Goal: Information Seeking & Learning: Learn about a topic

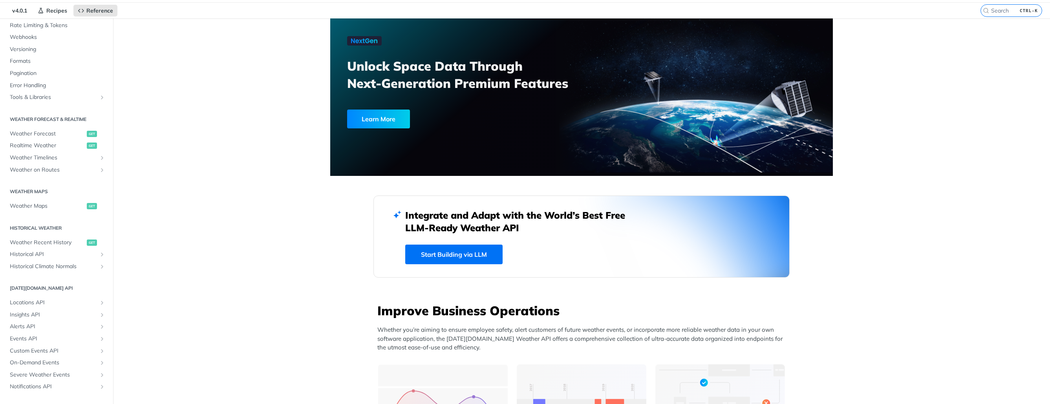
scroll to position [157, 0]
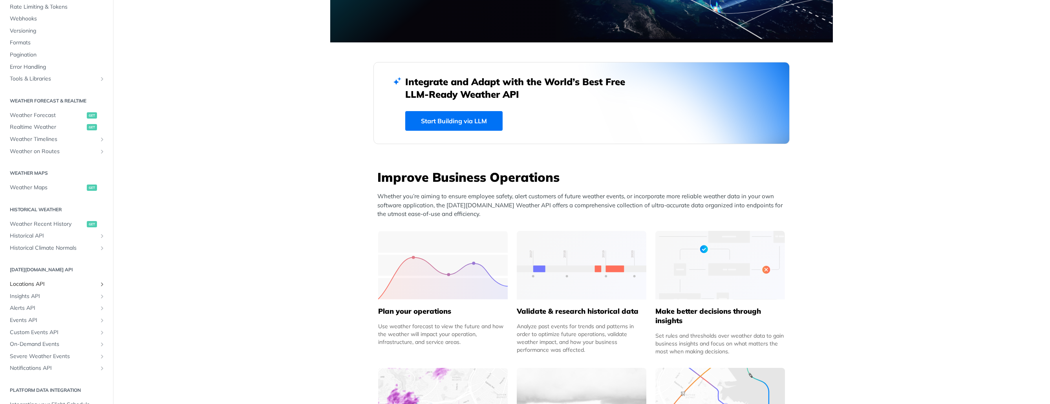
click at [87, 283] on span "Locations API" at bounding box center [53, 284] width 87 height 8
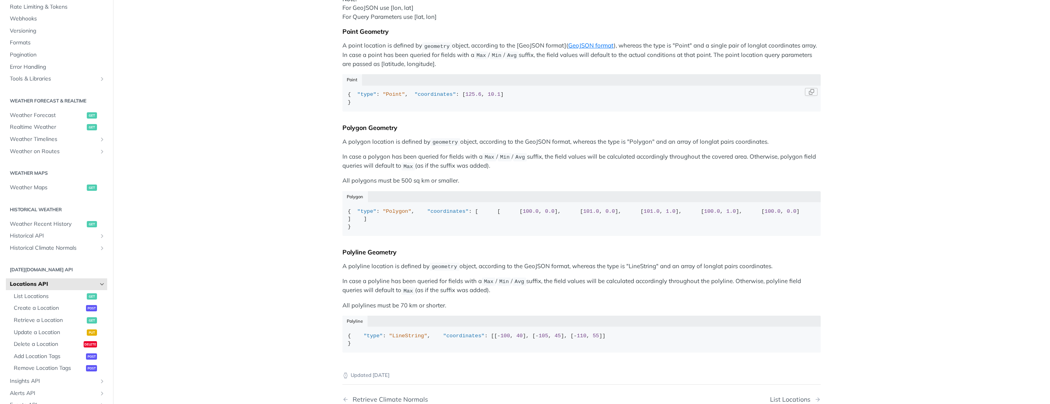
scroll to position [157, 0]
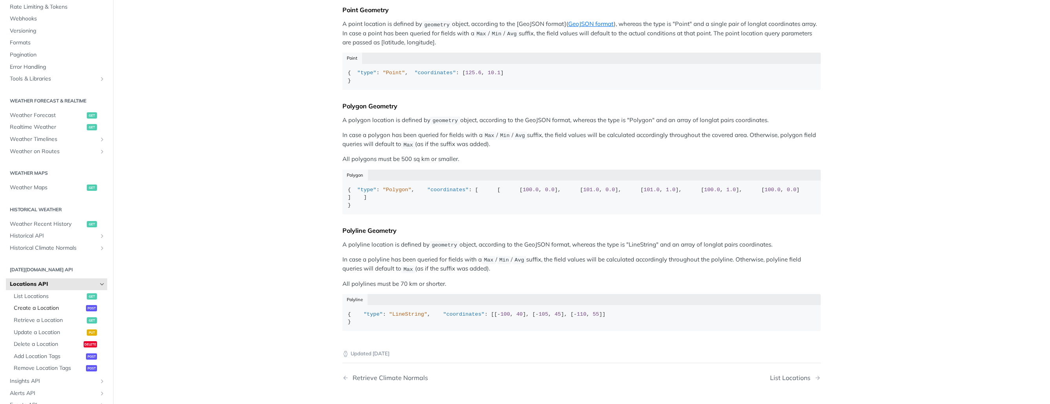
click at [56, 308] on span "Create a Location" at bounding box center [49, 308] width 70 height 8
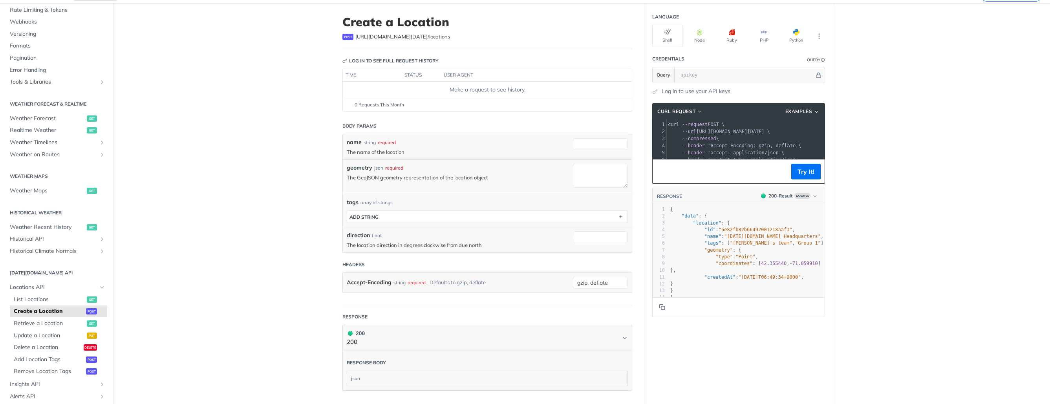
scroll to position [39, 0]
click at [52, 321] on span "Retrieve a Location" at bounding box center [49, 323] width 71 height 8
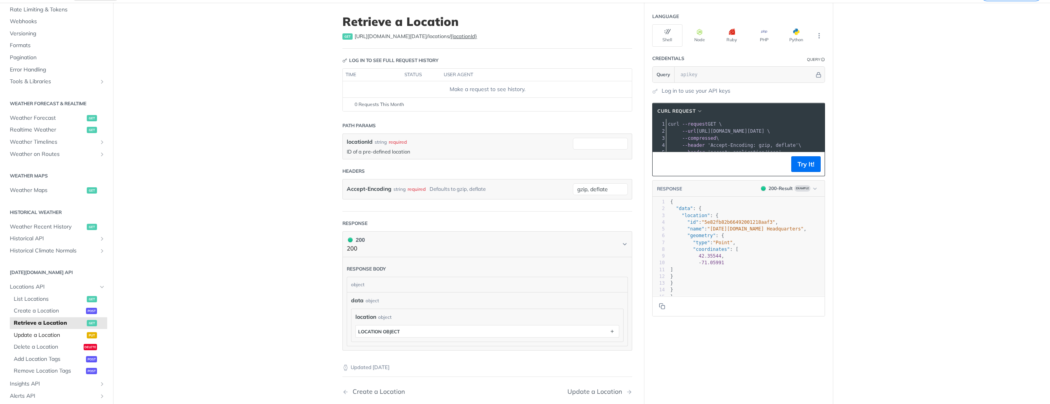
click at [60, 335] on span "Update a Location" at bounding box center [49, 335] width 71 height 8
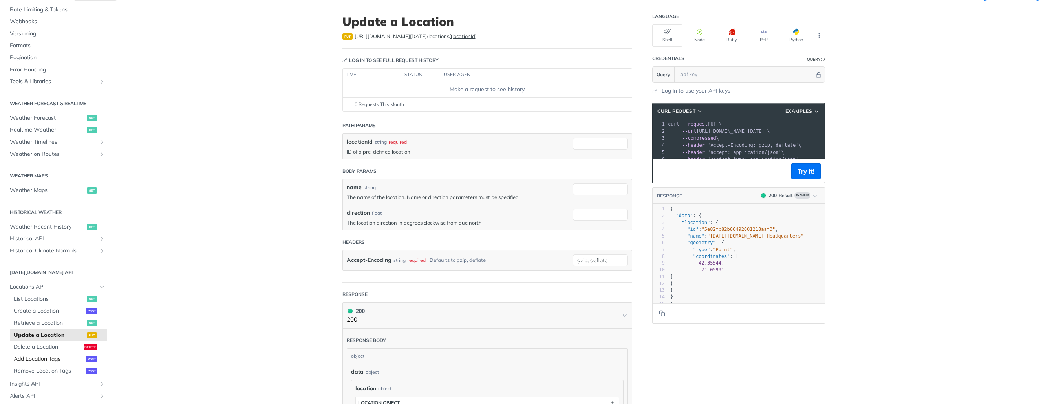
click at [58, 358] on span "Add Location Tags" at bounding box center [49, 359] width 70 height 8
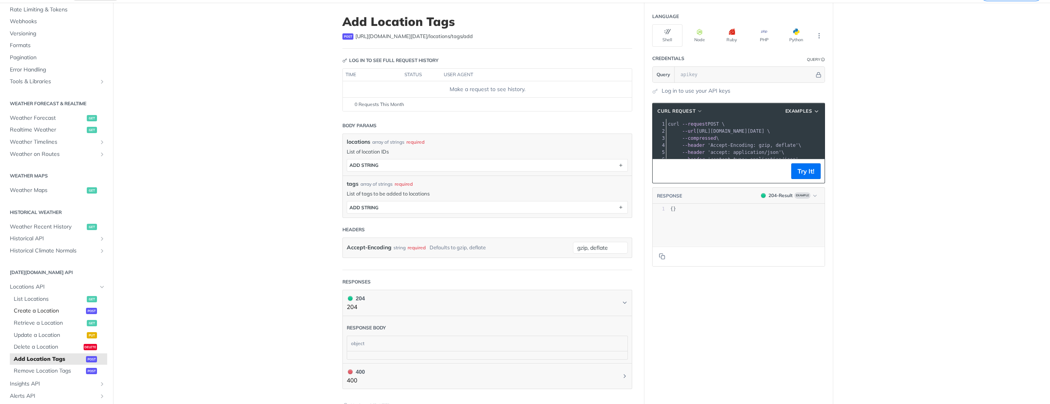
click at [43, 315] on link "Create a Location post" at bounding box center [58, 311] width 97 height 12
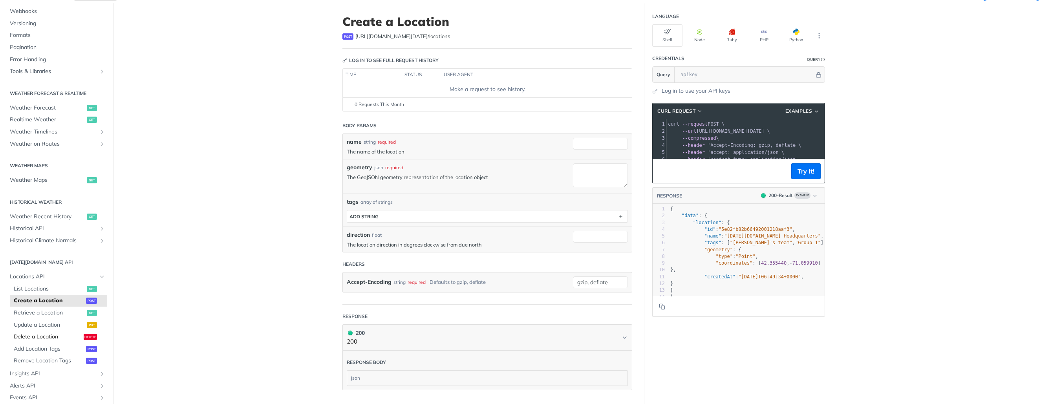
scroll to position [157, 0]
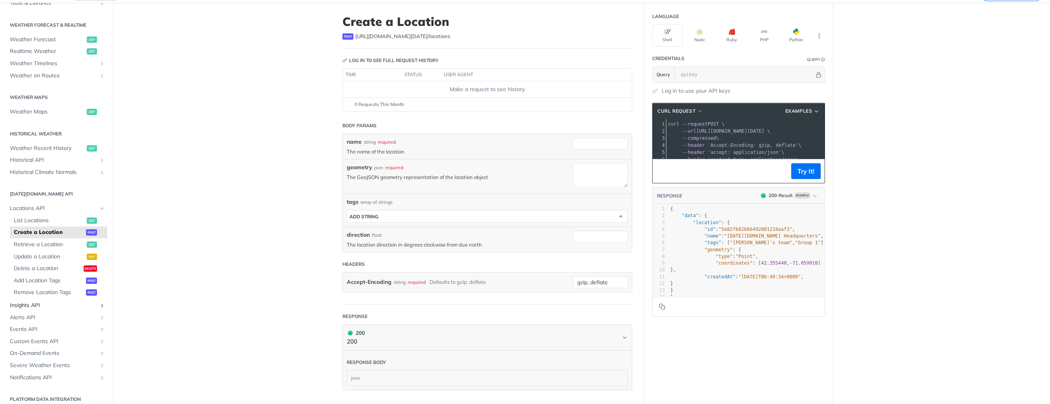
click at [68, 304] on span "Insights API" at bounding box center [53, 306] width 87 height 8
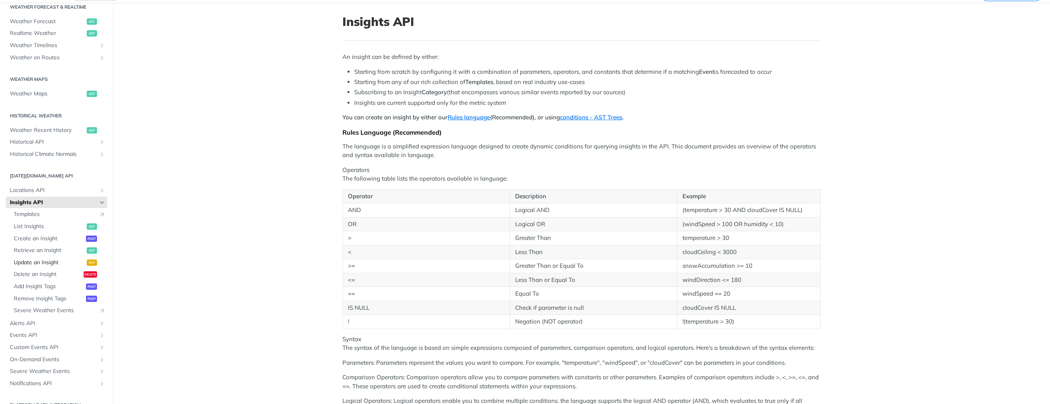
scroll to position [196, 0]
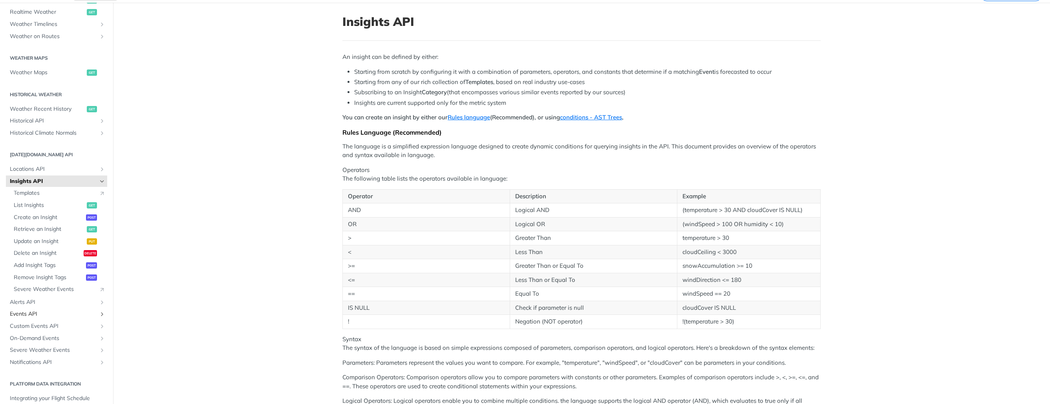
click at [64, 314] on span "Events API" at bounding box center [53, 314] width 87 height 8
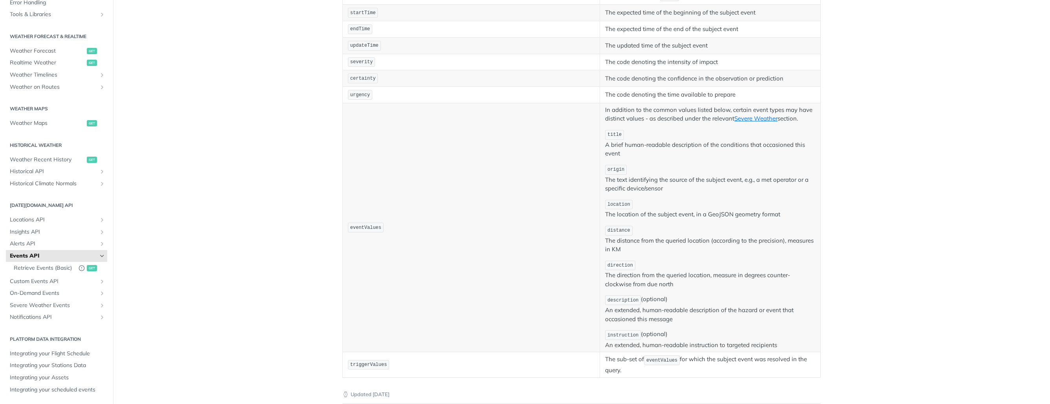
scroll to position [236, 0]
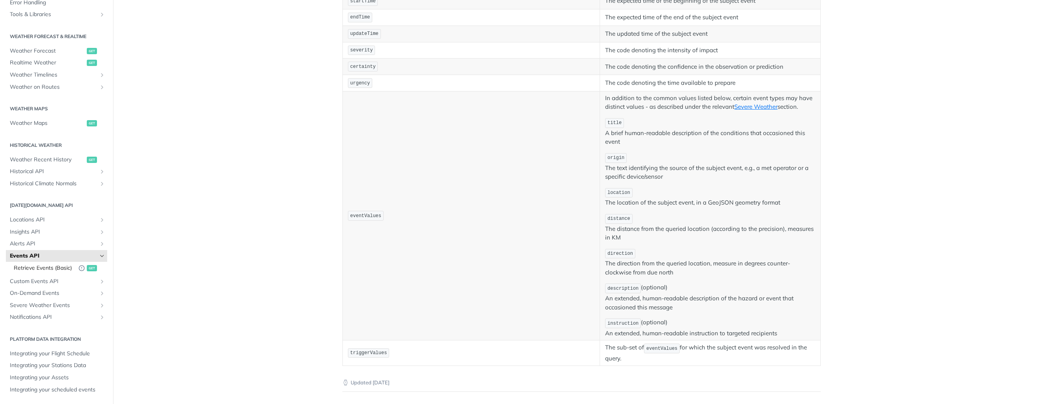
click at [62, 265] on span "Retrieve Events (Basic)" at bounding box center [44, 268] width 61 height 8
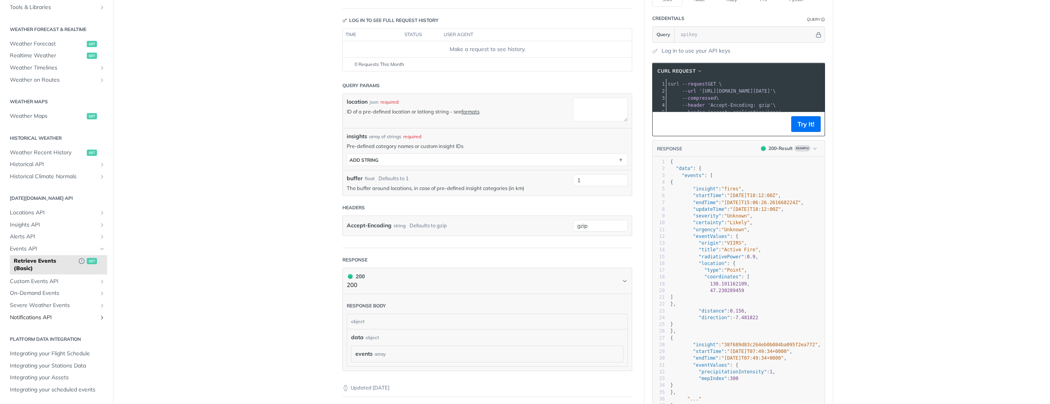
scroll to position [79, 0]
click at [51, 284] on span "Custom Events API" at bounding box center [53, 282] width 87 height 8
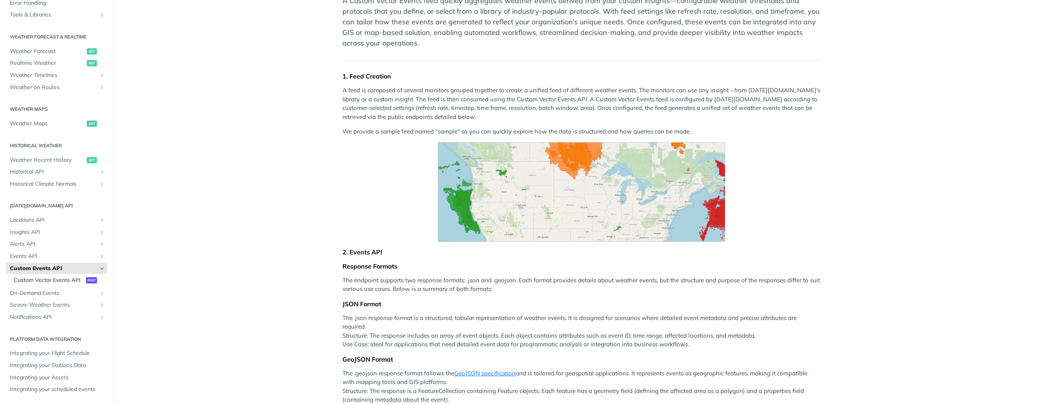
click at [52, 276] on span "Custom Vector Events API" at bounding box center [49, 280] width 70 height 8
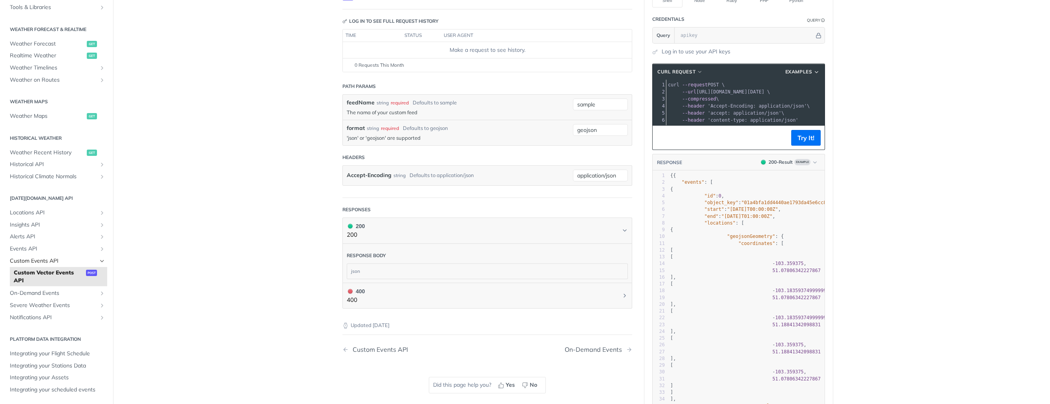
click at [54, 255] on link "Custom Events API" at bounding box center [56, 261] width 101 height 12
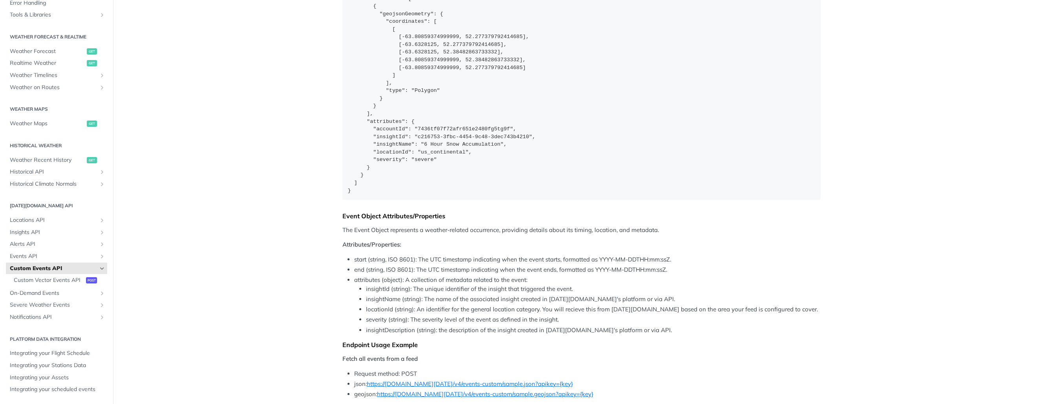
scroll to position [589, 0]
click at [65, 252] on span "Events API" at bounding box center [53, 256] width 87 height 8
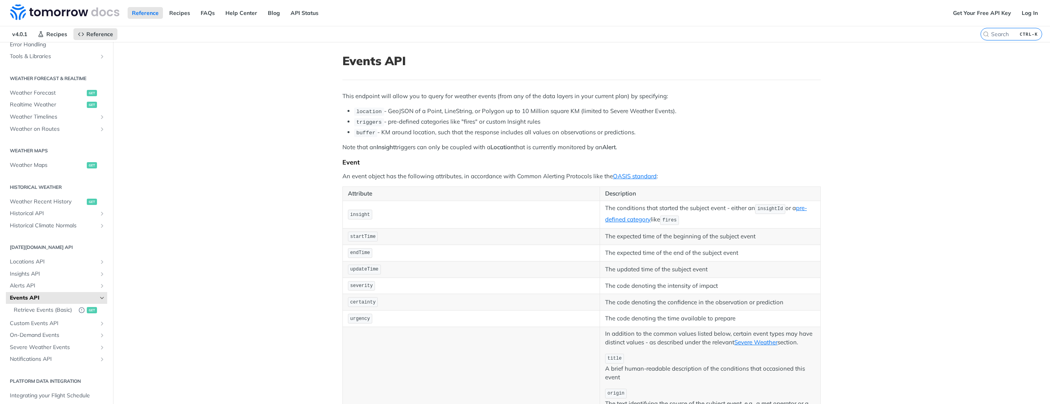
click at [64, 294] on span "Events API" at bounding box center [53, 298] width 87 height 8
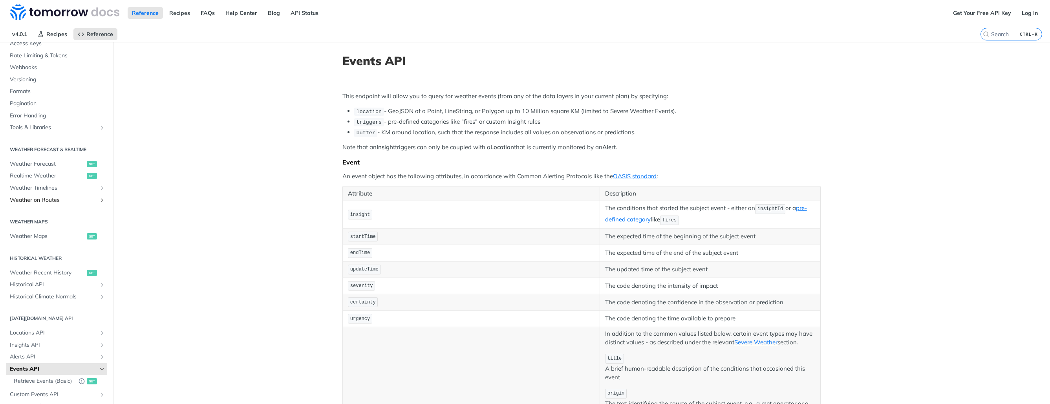
scroll to position [71, 0]
click at [47, 379] on span "Retrieve Events (Basic)" at bounding box center [44, 382] width 61 height 8
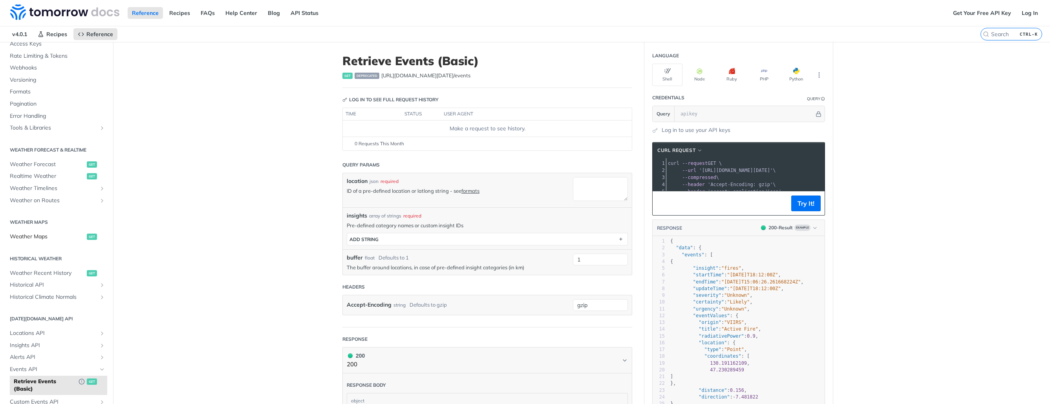
click at [54, 232] on link "Weather Maps get" at bounding box center [56, 237] width 101 height 12
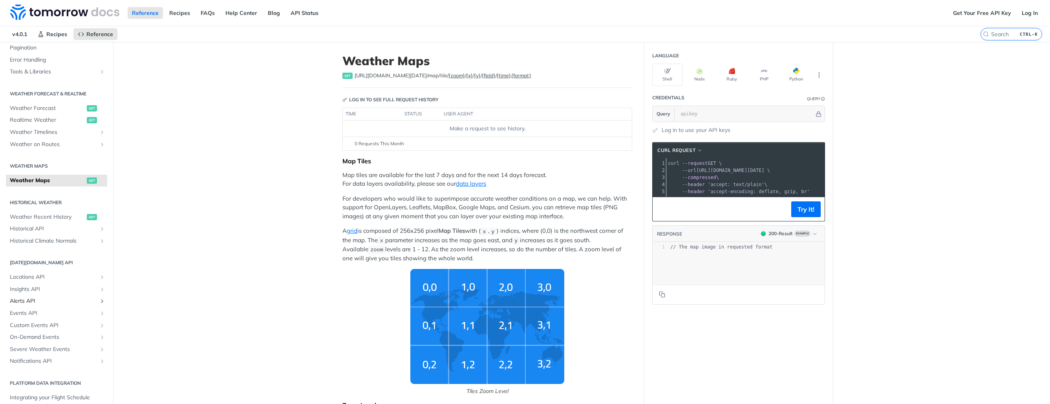
scroll to position [130, 0]
click at [71, 288] on span "Insights API" at bounding box center [53, 288] width 87 height 8
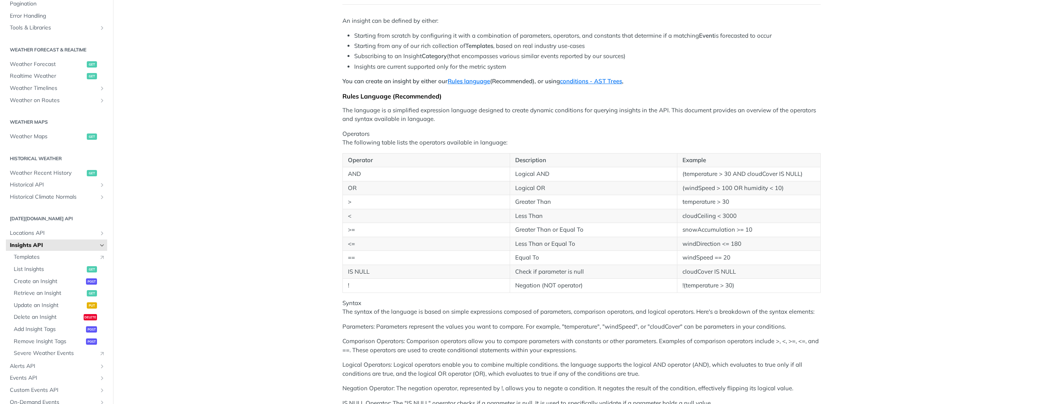
scroll to position [79, 0]
click at [66, 282] on span "Create an Insight" at bounding box center [49, 282] width 70 height 8
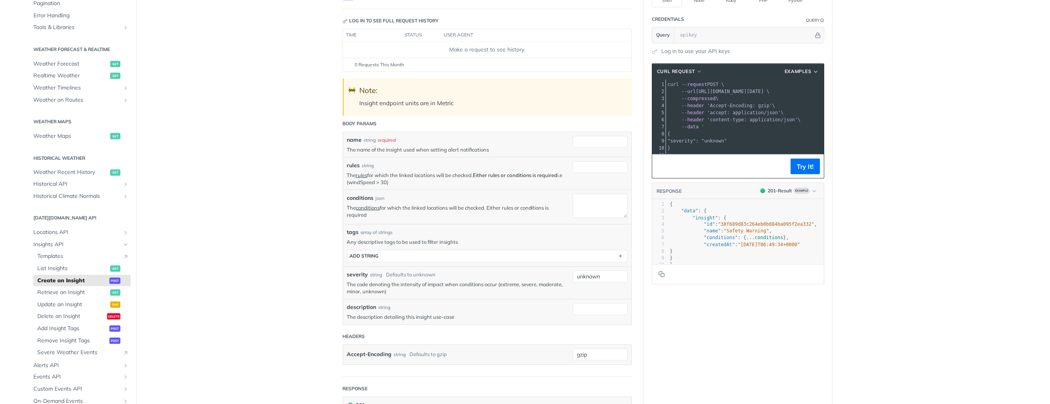
scroll to position [130, 0]
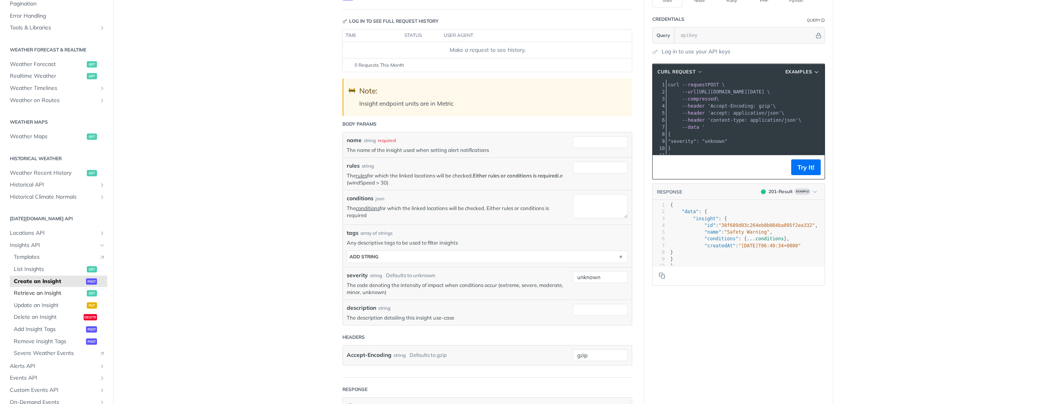
click at [55, 295] on span "Retrieve an Insight" at bounding box center [49, 293] width 71 height 8
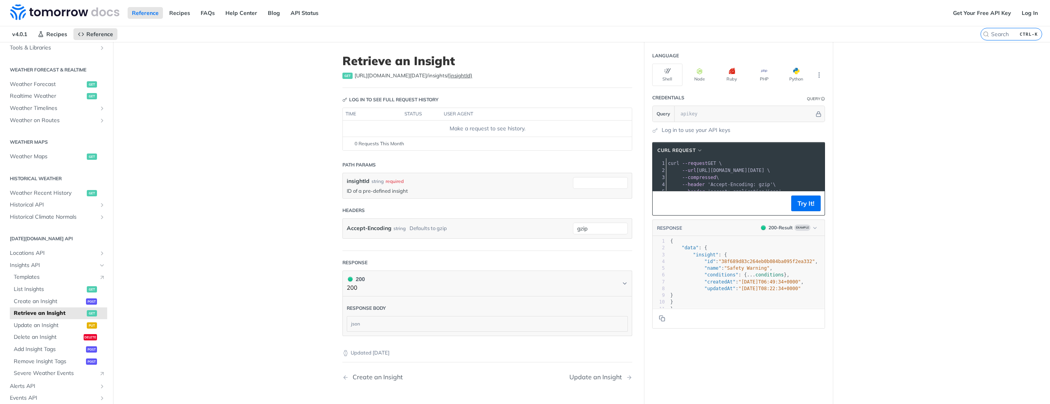
scroll to position [239, 0]
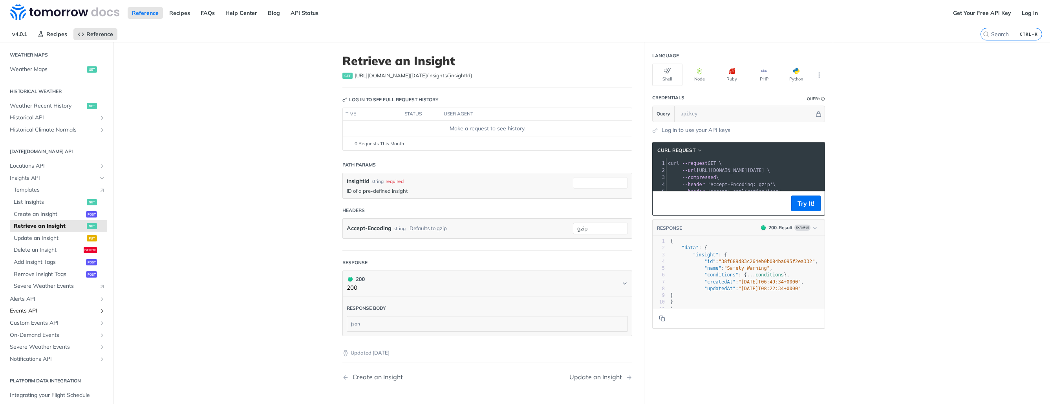
click at [70, 314] on span "Events API" at bounding box center [53, 311] width 87 height 8
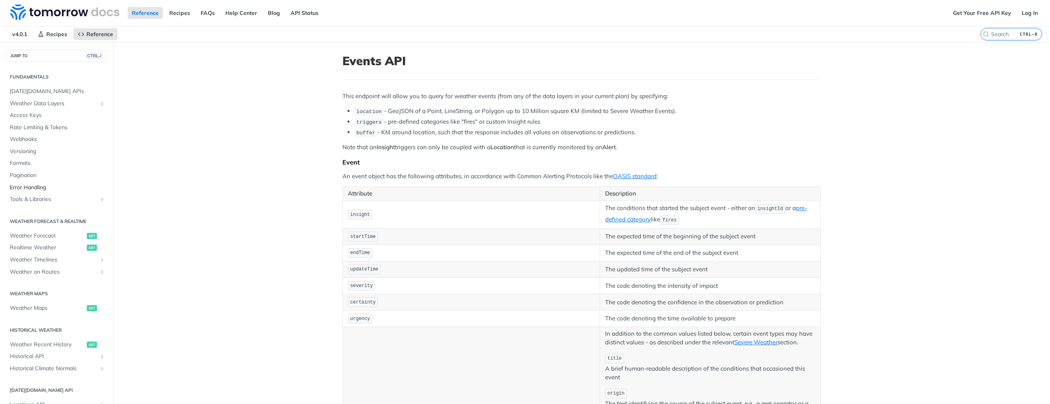
click at [53, 193] on link "Error Handling" at bounding box center [56, 188] width 101 height 12
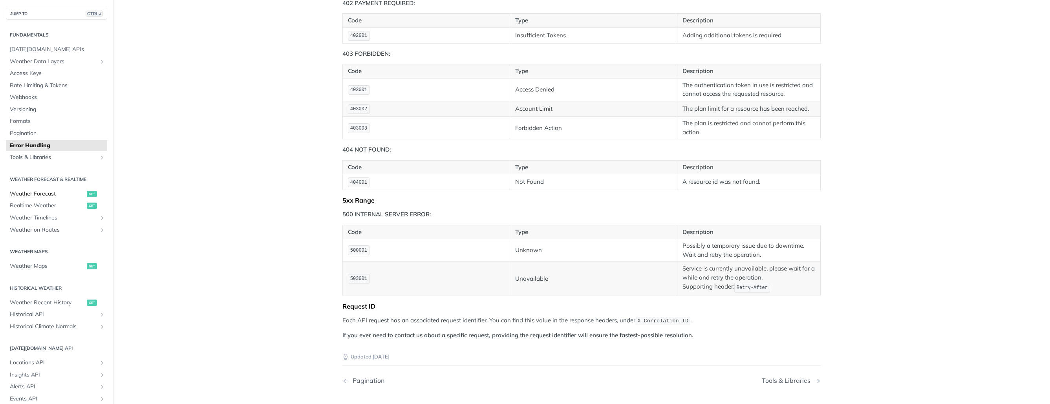
scroll to position [471, 0]
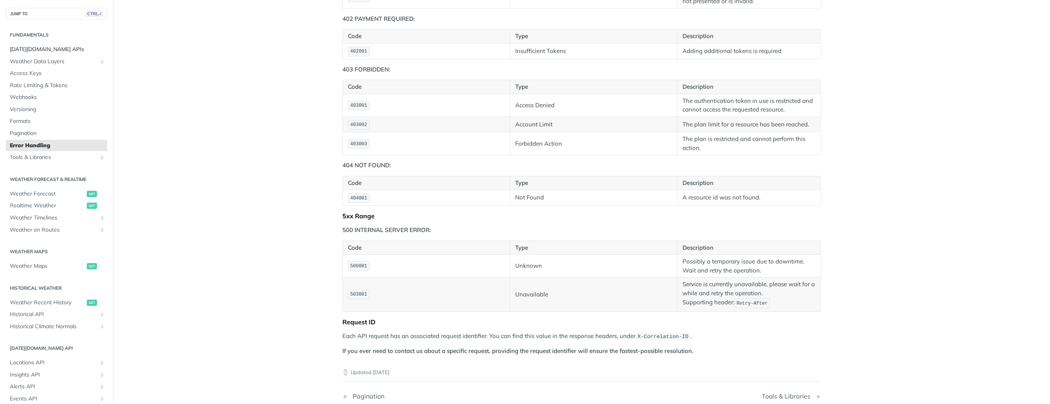
click at [51, 51] on span "[DATE][DOMAIN_NAME] APIs" at bounding box center [57, 50] width 95 height 8
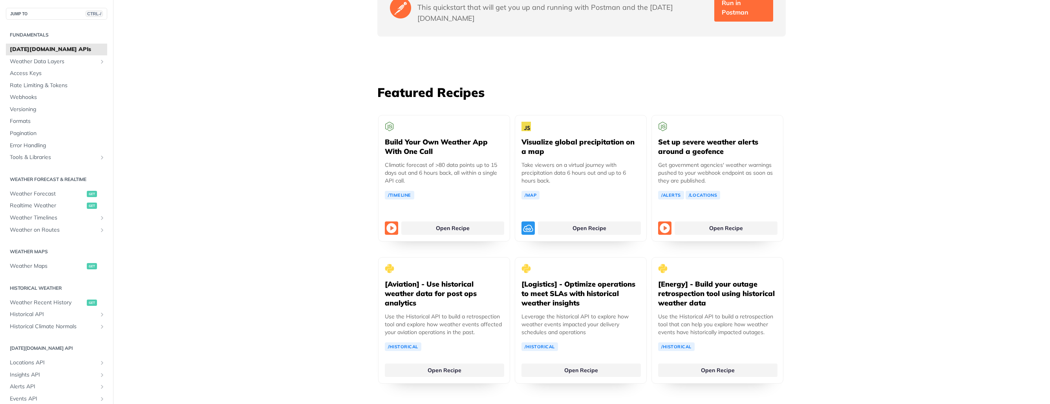
scroll to position [1414, 0]
